Goal: Transaction & Acquisition: Purchase product/service

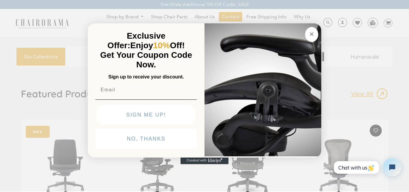
click at [309, 32] on circle "Close dialog" at bounding box center [311, 34] width 7 height 7
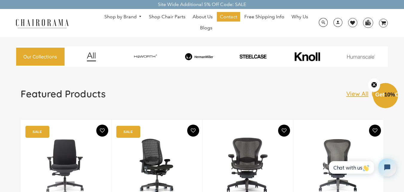
click at [208, 58] on img at bounding box center [199, 56] width 52 height 7
click at [21, 20] on img at bounding box center [42, 23] width 60 height 10
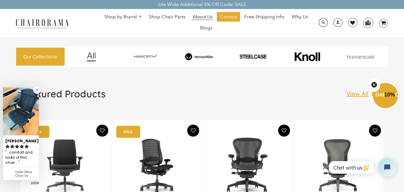
click at [209, 18] on span "About Us" at bounding box center [203, 17] width 20 height 6
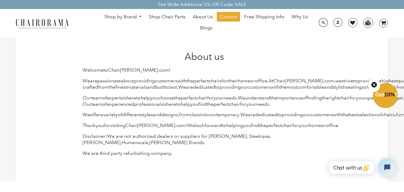
click at [121, 14] on link "Shop by Brand" at bounding box center [123, 16] width 44 height 9
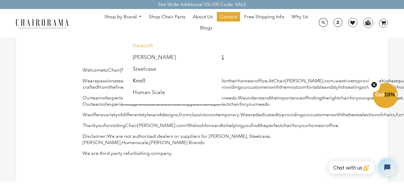
click at [149, 45] on link "Haworth" at bounding box center [143, 45] width 21 height 7
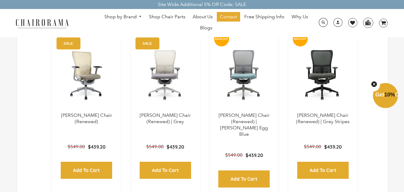
scroll to position [180, 0]
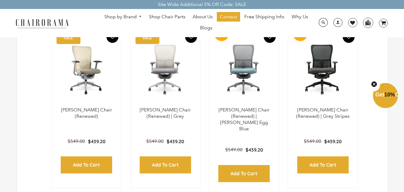
click at [83, 74] on img at bounding box center [86, 69] width 57 height 75
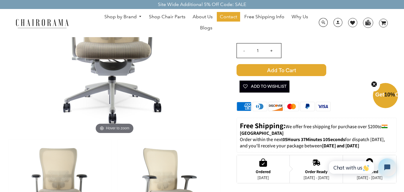
scroll to position [90, 0]
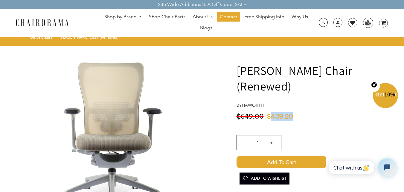
drag, startPoint x: 295, startPoint y: 97, endPoint x: 270, endPoint y: 98, distance: 24.9
click at [270, 112] on span "$439.20" at bounding box center [282, 116] width 30 height 9
copy span "439.20"
